Goal: Information Seeking & Learning: Find specific page/section

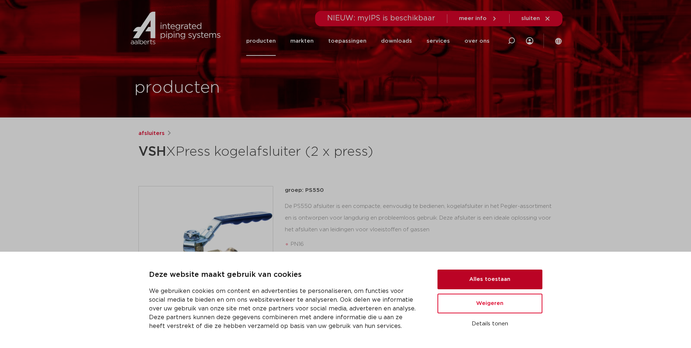
click at [480, 280] on button "Alles toestaan" at bounding box center [490, 279] width 105 height 20
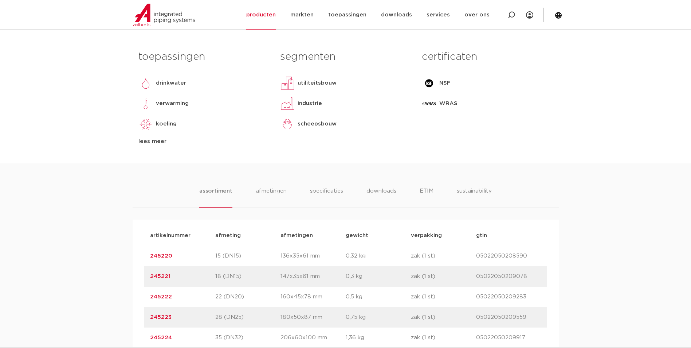
scroll to position [109, 0]
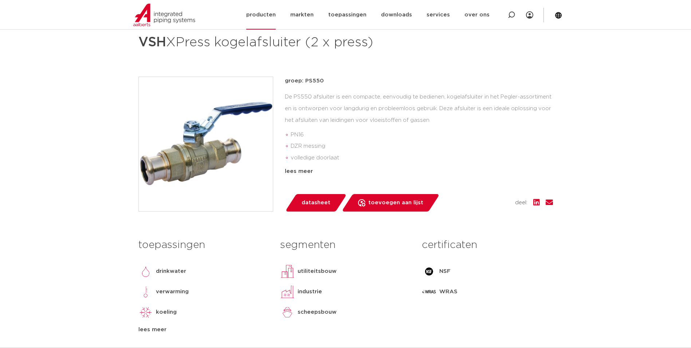
click at [269, 16] on link "producten" at bounding box center [261, 15] width 30 height 30
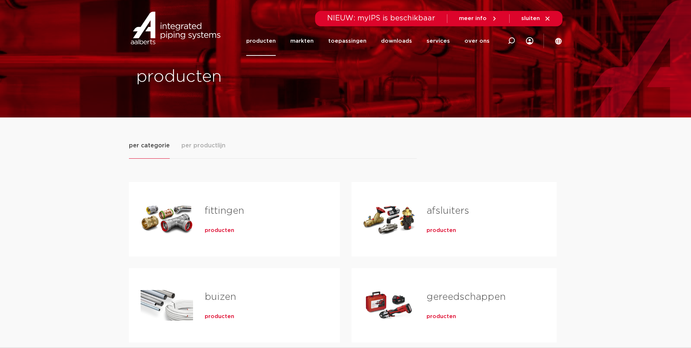
click at [450, 210] on link "afsluiters" at bounding box center [448, 210] width 43 height 9
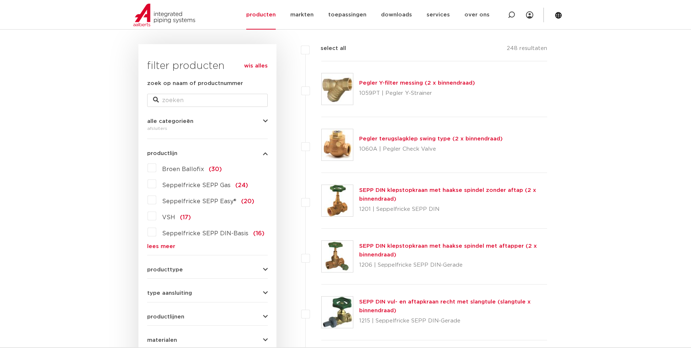
scroll to position [109, 0]
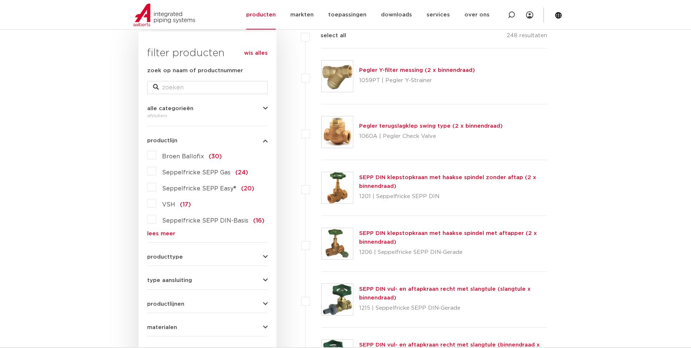
click at [163, 233] on link "lees meer" at bounding box center [207, 233] width 121 height 5
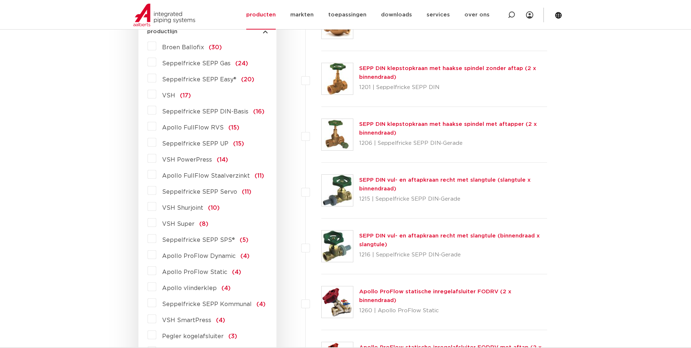
scroll to position [219, 0]
click at [156, 94] on label "VSH (17)" at bounding box center [173, 94] width 35 height 12
click at [0, 0] on input "VSH (17)" at bounding box center [0, 0] width 0 height 0
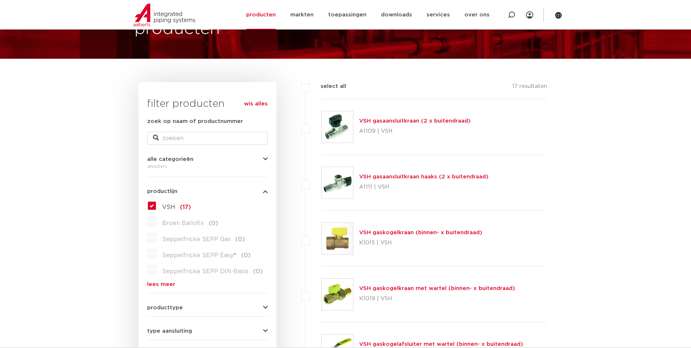
scroll to position [36, 0]
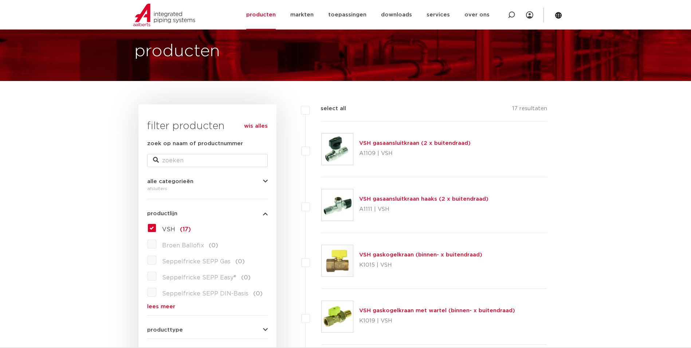
click at [156, 227] on label "VSH (17)" at bounding box center [173, 228] width 35 height 12
click at [0, 0] on input "VSH (17)" at bounding box center [0, 0] width 0 height 0
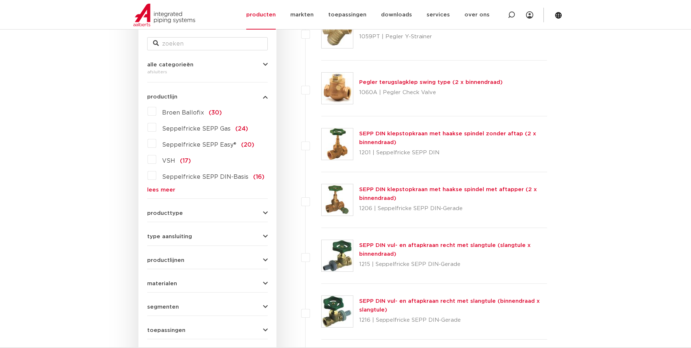
scroll to position [153, 0]
click at [159, 192] on link "lees meer" at bounding box center [207, 189] width 121 height 5
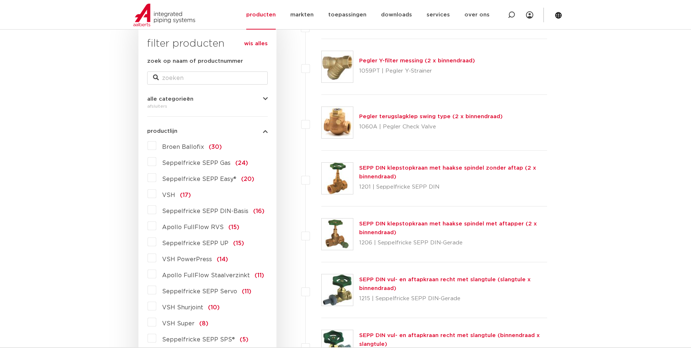
scroll to position [0, 0]
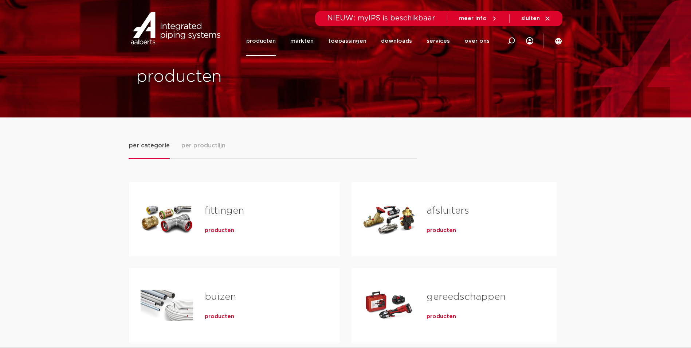
click at [226, 232] on span "producten" at bounding box center [220, 230] width 30 height 7
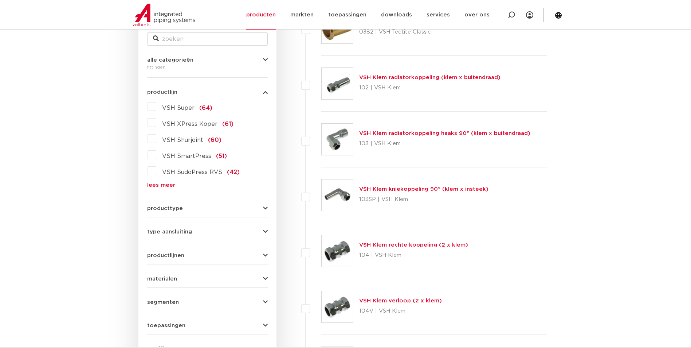
scroll to position [146, 0]
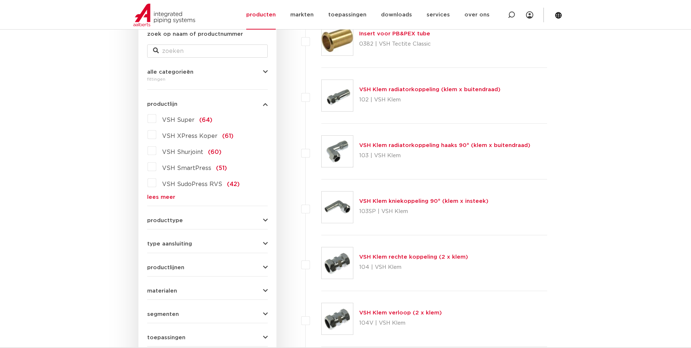
click at [168, 199] on link "lees meer" at bounding box center [207, 196] width 121 height 5
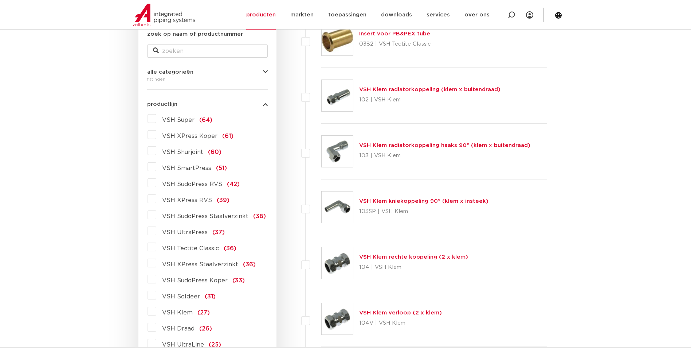
click at [156, 199] on label "VSH XPress RVS (39)" at bounding box center [192, 199] width 73 height 12
click at [0, 0] on input "VSH XPress RVS (39)" at bounding box center [0, 0] width 0 height 0
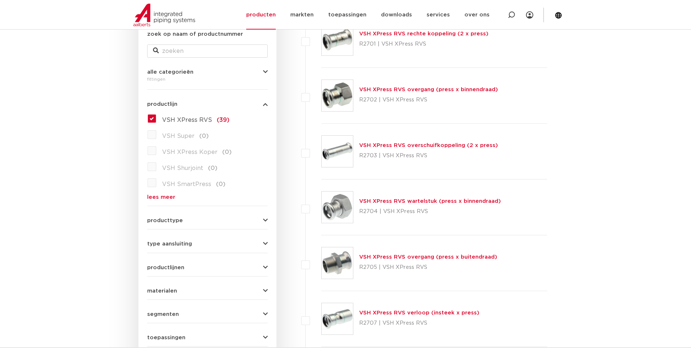
click at [384, 147] on link "VSH XPress RVS overschuifkoppeling (2 x press)" at bounding box center [428, 145] width 139 height 5
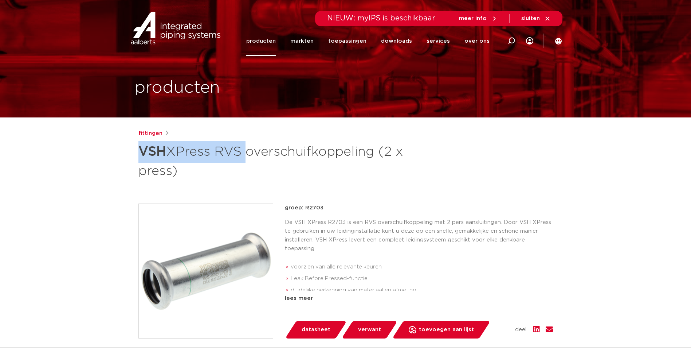
drag, startPoint x: 140, startPoint y: 150, endPoint x: 243, endPoint y: 151, distance: 103.2
click at [243, 151] on h1 "VSH XPress RVS overschuifkoppeling (2 x press)" at bounding box center [276, 160] width 274 height 39
drag, startPoint x: 243, startPoint y: 151, endPoint x: 234, endPoint y: 151, distance: 9.1
copy h1 "VSH XPress RVS"
click at [514, 40] on icon at bounding box center [511, 40] width 7 height 7
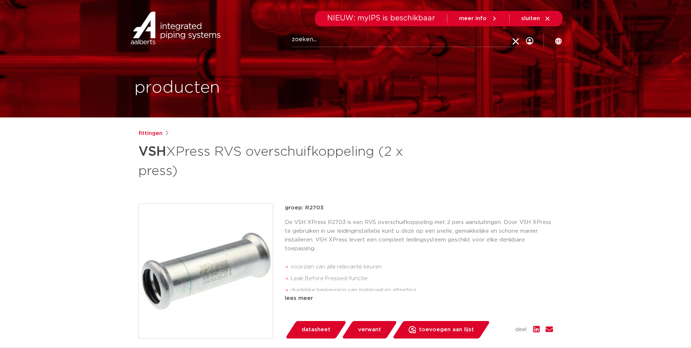
paste input "VSH XPress RVS"
type input "VSH XPress RVS afsluiter"
click button "Zoeken" at bounding box center [0, 0] width 0 height 0
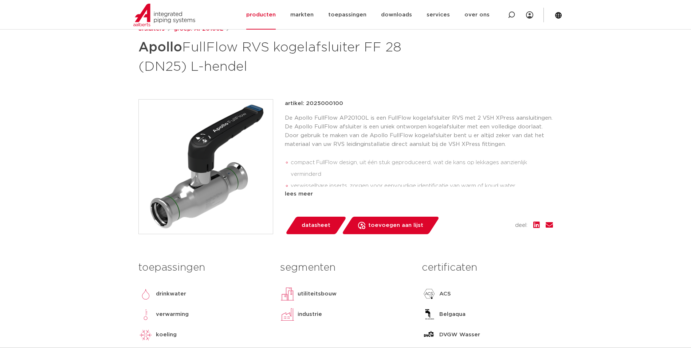
scroll to position [73, 0]
